Goal: Find specific page/section: Find specific page/section

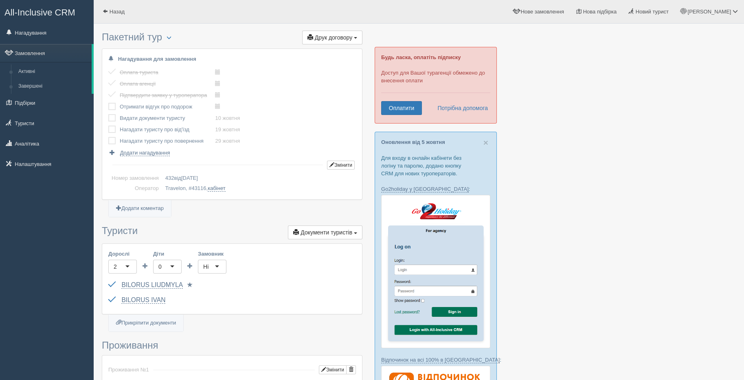
click at [48, 23] on div "All-Inclusive CRM" at bounding box center [47, 11] width 94 height 23
click at [27, 31] on link "Нагадування" at bounding box center [47, 33] width 94 height 18
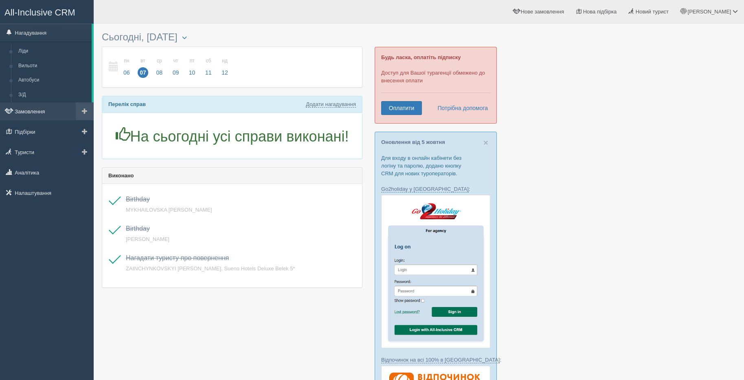
click at [38, 109] on link "Замовлення" at bounding box center [47, 111] width 94 height 18
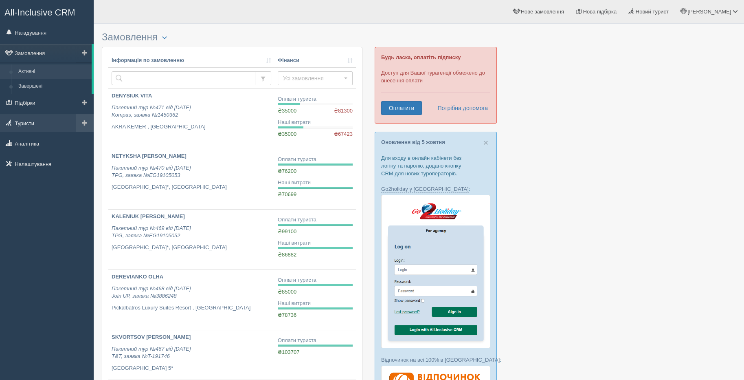
click at [23, 124] on link "Туристи" at bounding box center [47, 123] width 94 height 18
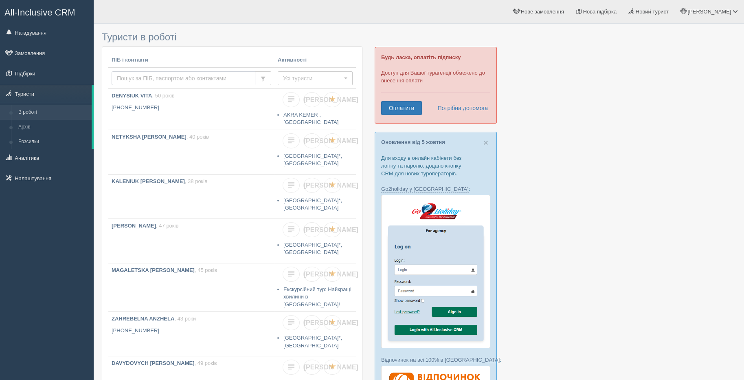
click at [128, 79] on input "text" at bounding box center [184, 78] width 144 height 14
type input "romaniuk"
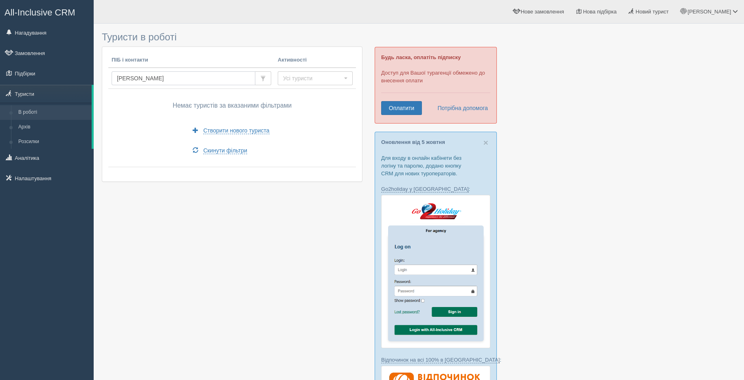
click at [176, 76] on input "[PERSON_NAME]" at bounding box center [184, 78] width 144 height 14
type input "rom"
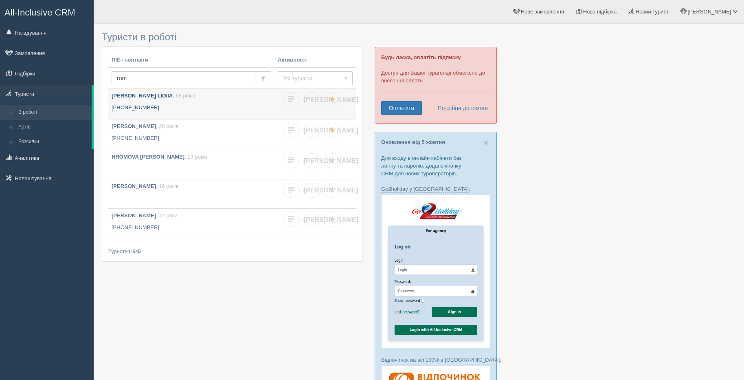
click at [137, 102] on link "ROMANCHUK LIDIIA , 68 років +380 67 320 2750" at bounding box center [191, 104] width 166 height 30
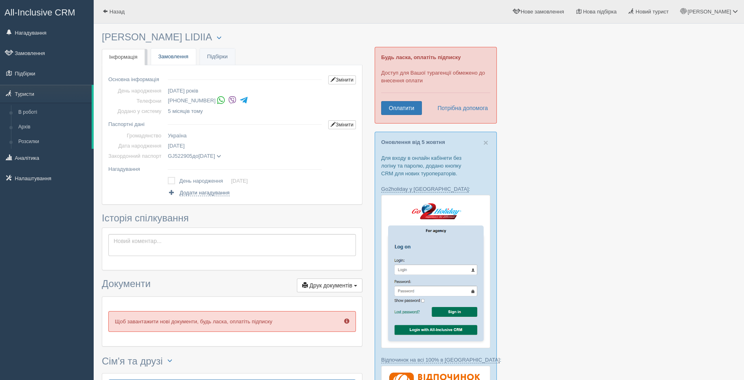
click at [167, 56] on link "Замовлення" at bounding box center [173, 56] width 45 height 17
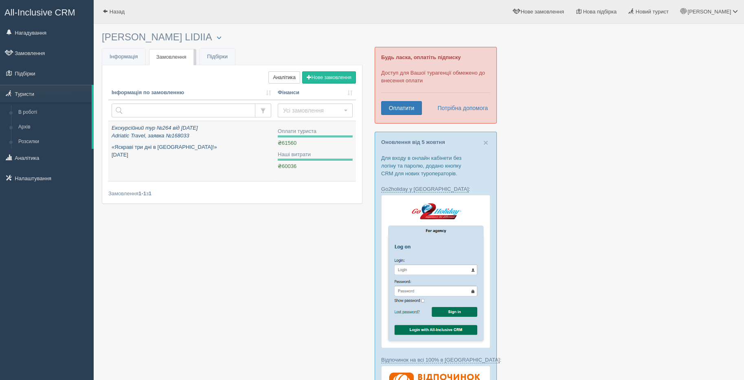
click at [193, 151] on p "«Яскраві три дні в [GEOGRAPHIC_DATA]!» [DATE]" at bounding box center [192, 150] width 160 height 15
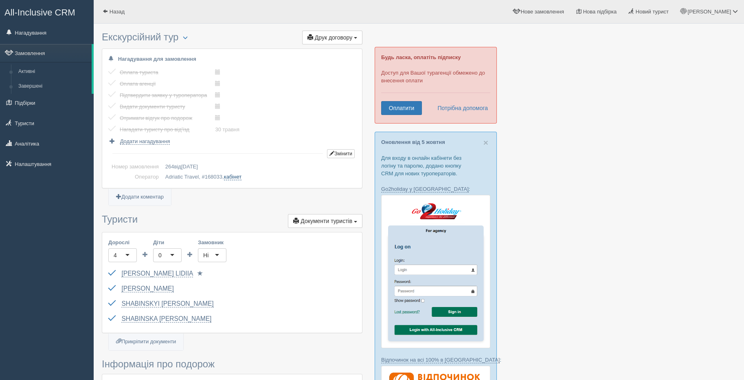
click at [238, 176] on link "кабінет" at bounding box center [233, 177] width 18 height 7
